Goal: Communication & Community: Ask a question

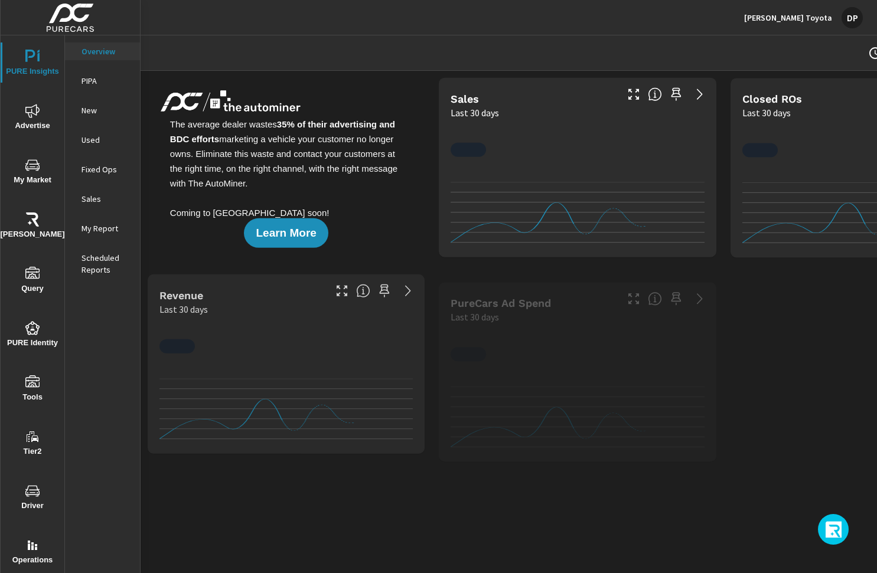
click at [835, 527] on icon "button" at bounding box center [834, 531] width 19 height 20
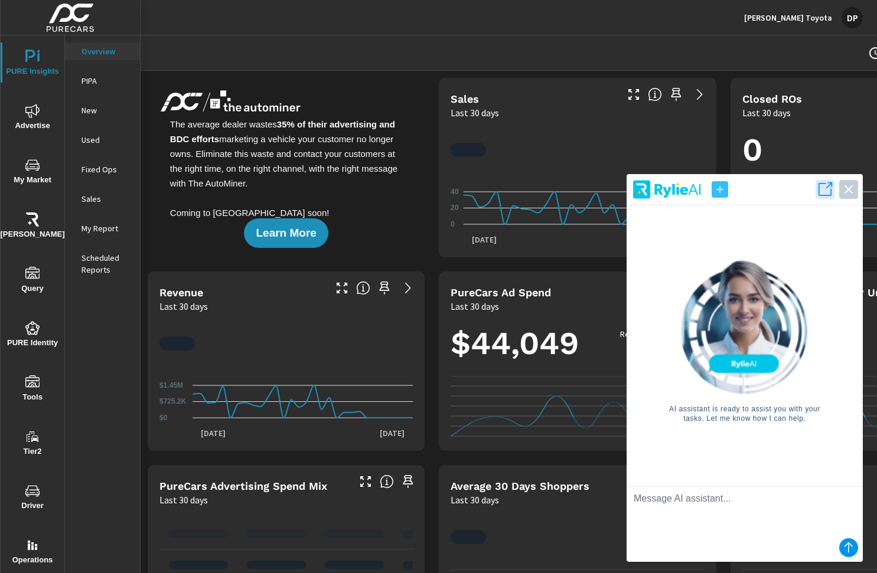
click at [771, 500] on textarea at bounding box center [744, 510] width 236 height 47
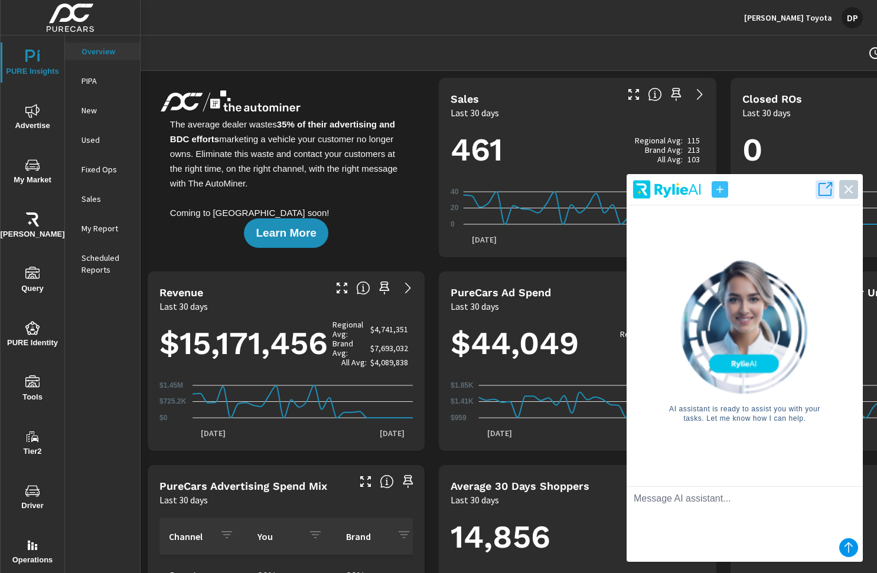
scroll to position [1, 0]
click at [852, 547] on icon "submit" at bounding box center [848, 548] width 14 height 14
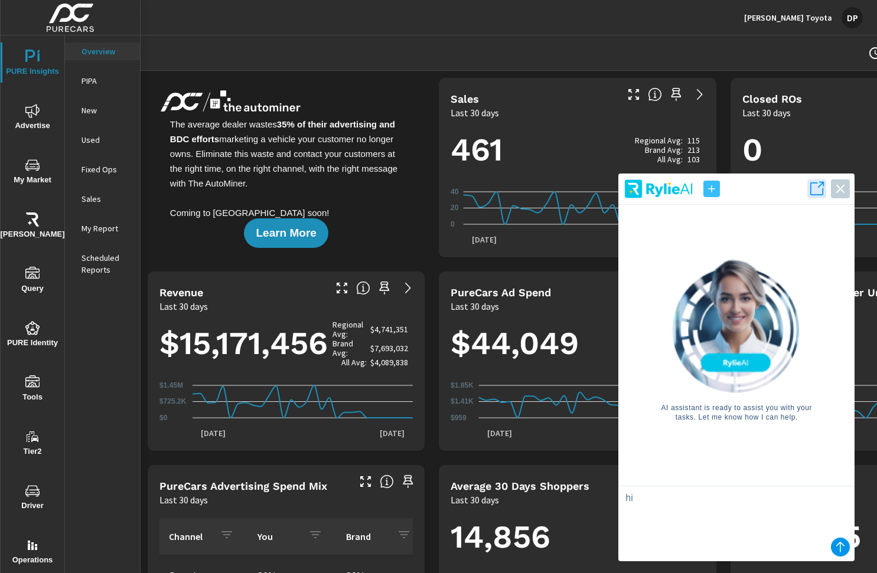
drag, startPoint x: 728, startPoint y: 506, endPoint x: 616, endPoint y: 493, distance: 112.9
click at [618, 493] on textarea "hi" at bounding box center [736, 509] width 236 height 47
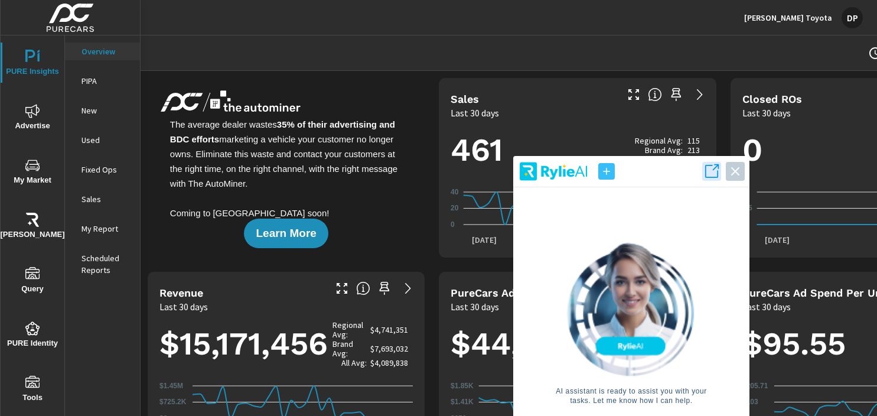
drag, startPoint x: 661, startPoint y: 228, endPoint x: 648, endPoint y: 116, distance: 112.3
click at [648, 187] on div "AI assistant is ready to assist you with your tasks. Let me know how I can help." at bounding box center [630, 323] width 217 height 272
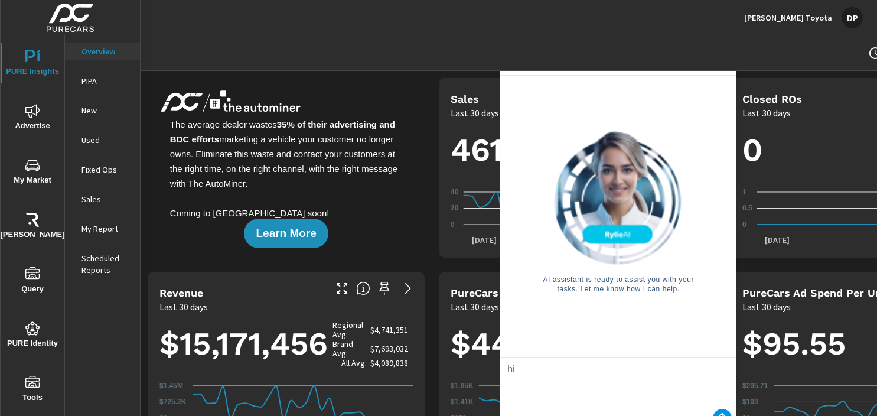
drag, startPoint x: 612, startPoint y: 267, endPoint x: 603, endPoint y: 185, distance: 82.6
click at [603, 185] on div "AI assistant is ready to assist you with your tasks. Let me know how I can help." at bounding box center [617, 212] width 165 height 164
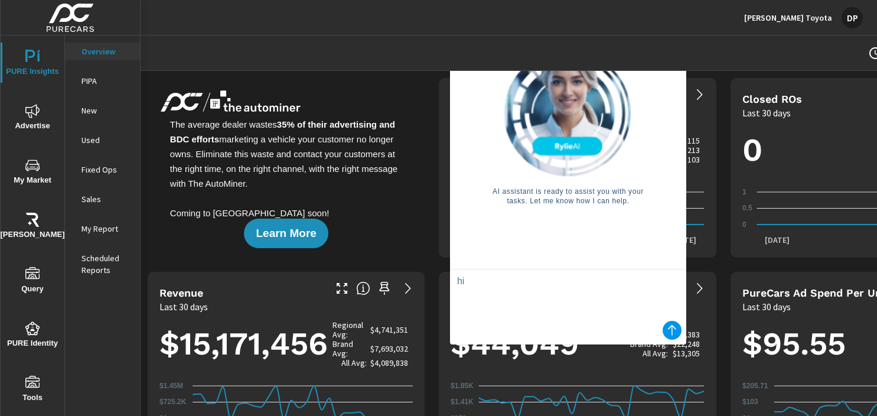
drag, startPoint x: 522, startPoint y: 289, endPoint x: 481, endPoint y: 283, distance: 41.8
click at [481, 283] on textarea "hi" at bounding box center [568, 292] width 236 height 47
type textarea "h"
type textarea "test"
click at [664, 329] on icon "submit" at bounding box center [671, 330] width 14 height 14
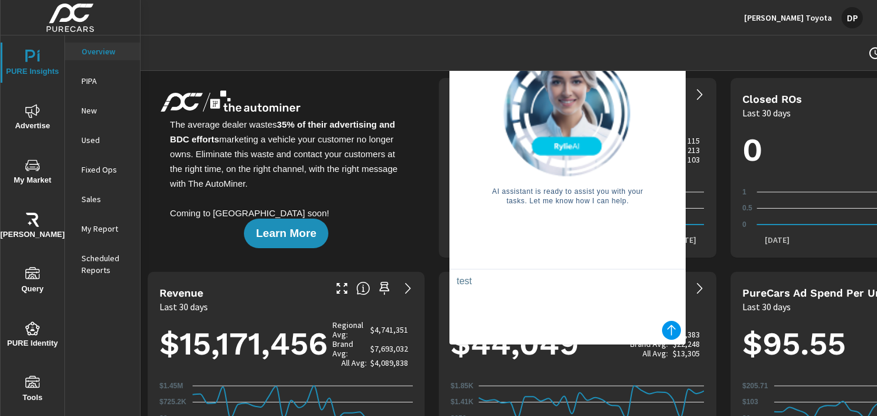
click at [664, 329] on icon "submit" at bounding box center [671, 330] width 14 height 14
click at [601, 282] on textarea "test" at bounding box center [567, 292] width 236 height 47
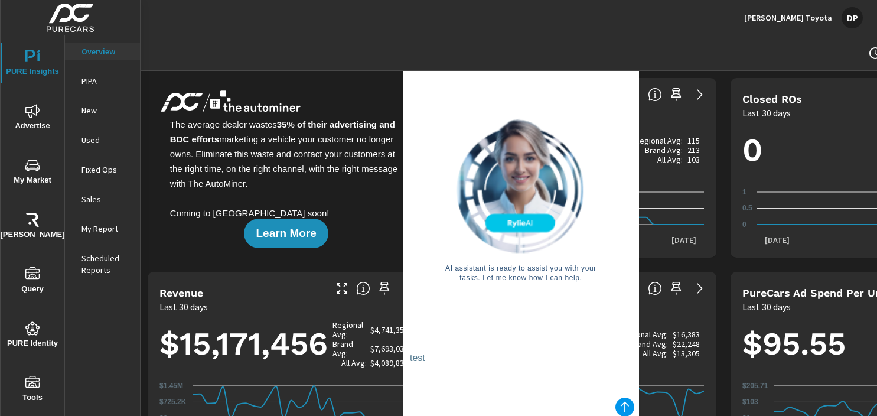
drag, startPoint x: 479, startPoint y: 280, endPoint x: 537, endPoint y: 360, distance: 98.8
click at [537, 360] on textarea "test" at bounding box center [521, 369] width 236 height 47
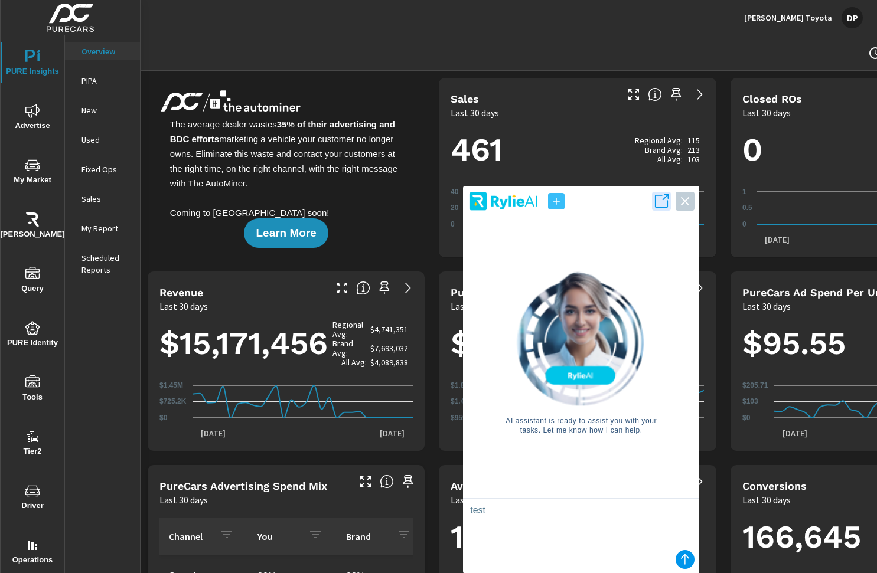
drag, startPoint x: 557, startPoint y: 244, endPoint x: 620, endPoint y: 400, distance: 168.1
click at [620, 400] on div at bounding box center [580, 338] width 165 height 135
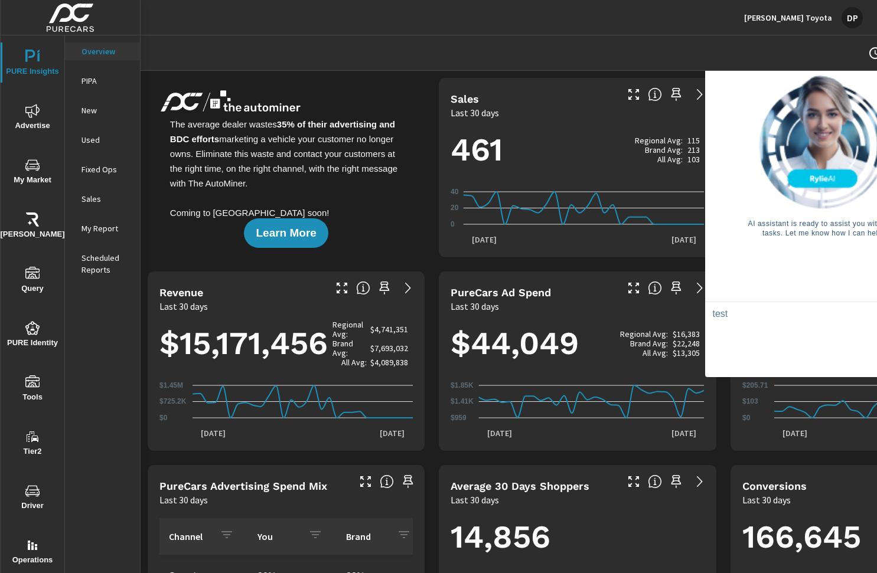
drag, startPoint x: 682, startPoint y: 199, endPoint x: 728, endPoint y: 6, distance: 198.6
